Goal: Find specific page/section: Find specific page/section

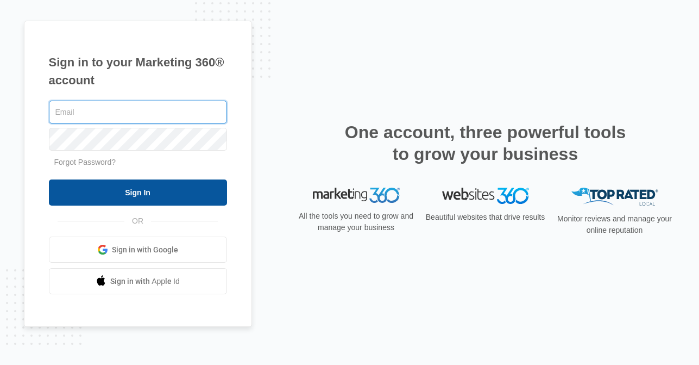
type input "[EMAIL_ADDRESS][DOMAIN_NAME]"
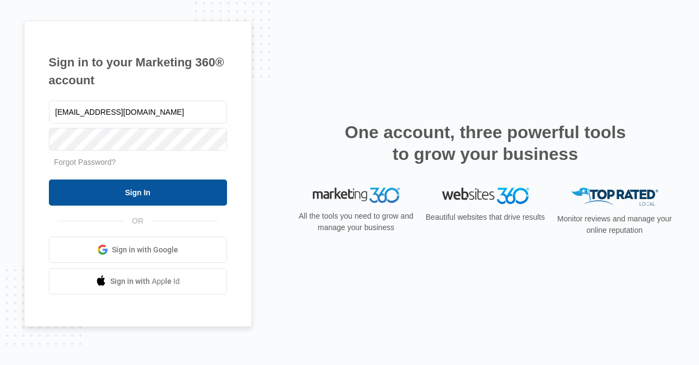
click at [140, 199] on input "Sign In" at bounding box center [138, 192] width 178 height 26
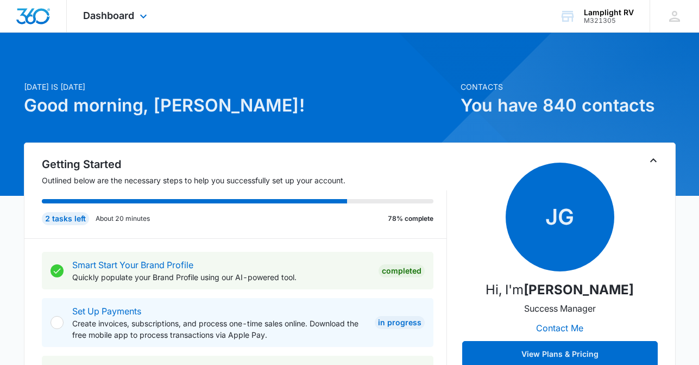
click at [153, 15] on div "Dashboard Apps Reputation Websites Forms CRM Email Social Payments POS Content …" at bounding box center [116, 16] width 99 height 32
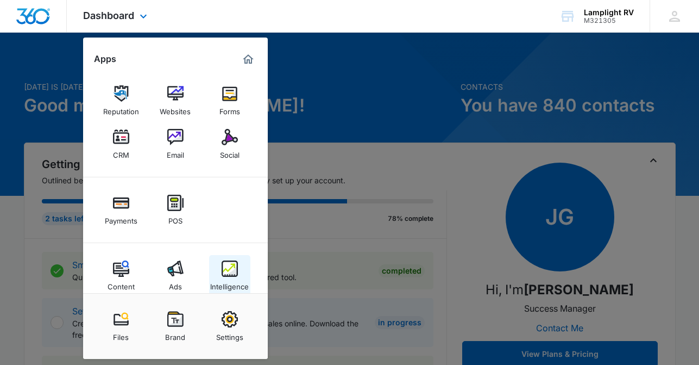
click at [233, 280] on div "Intelligence" at bounding box center [229, 284] width 39 height 14
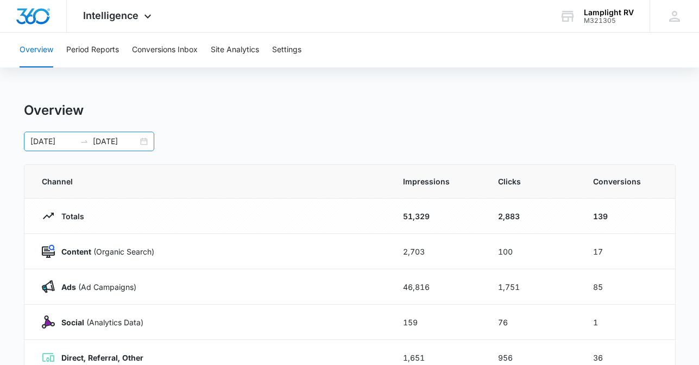
click at [145, 139] on div "09/04/2025 10/04/2025" at bounding box center [89, 142] width 130 height 20
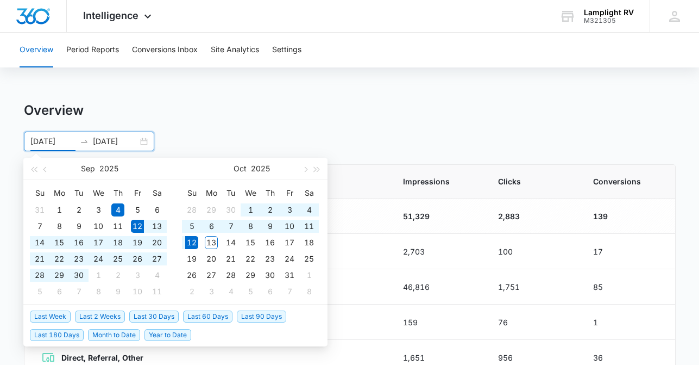
click at [142, 313] on span "Last 30 Days" at bounding box center [153, 316] width 49 height 12
type input "09/12/2025"
type input "10/12/2025"
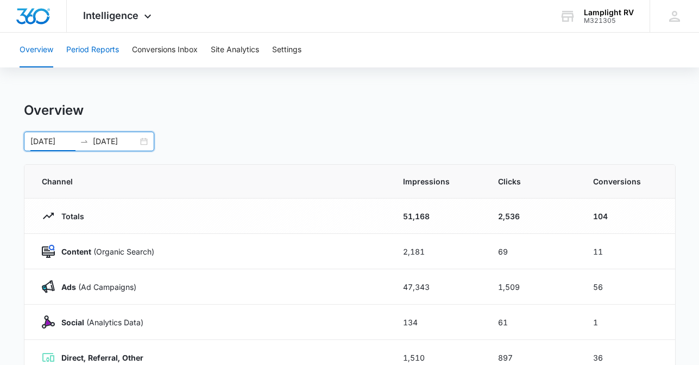
click at [119, 53] on button "Period Reports" at bounding box center [92, 50] width 53 height 35
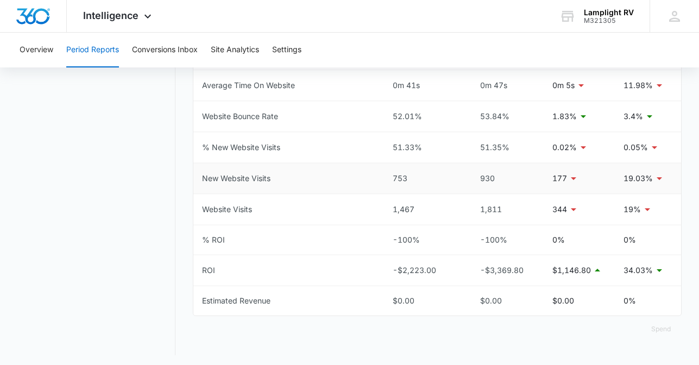
scroll to position [588, 0]
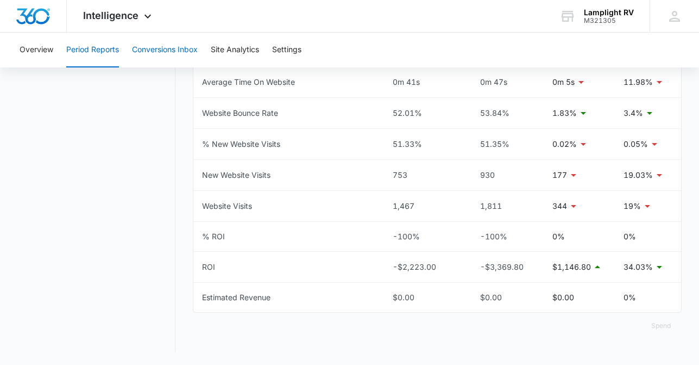
click at [186, 49] on button "Conversions Inbox" at bounding box center [165, 50] width 66 height 35
